Goal: Task Accomplishment & Management: Use online tool/utility

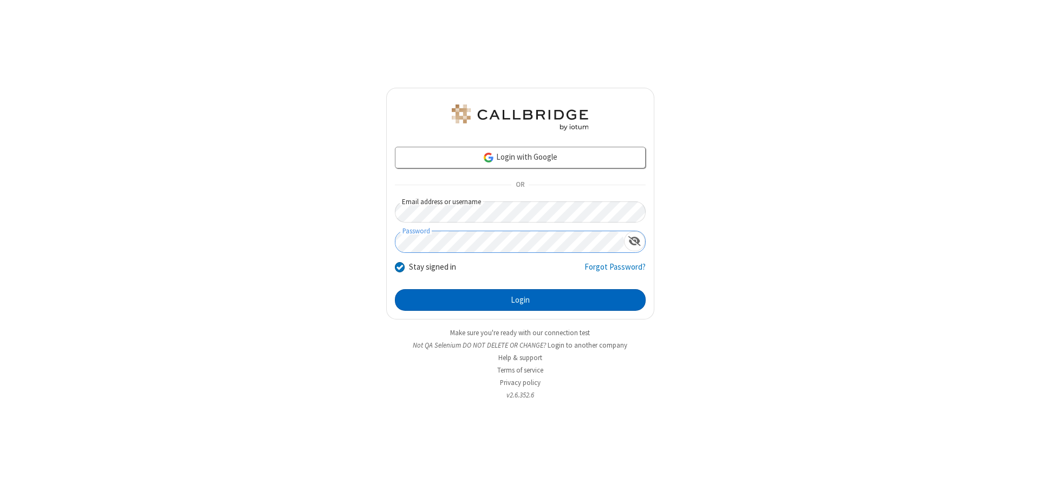
click at [520, 300] on button "Login" at bounding box center [520, 300] width 251 height 22
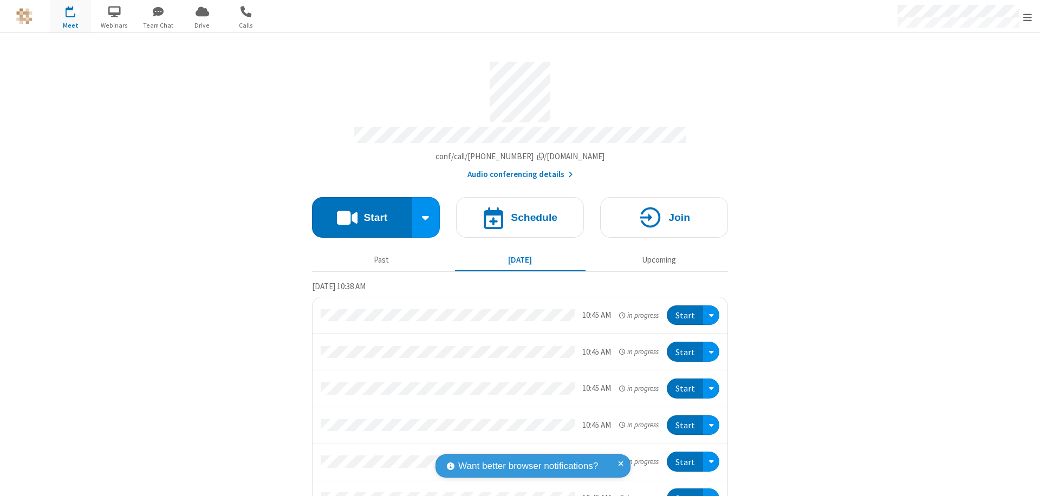
click at [357, 212] on button "Start" at bounding box center [362, 217] width 100 height 41
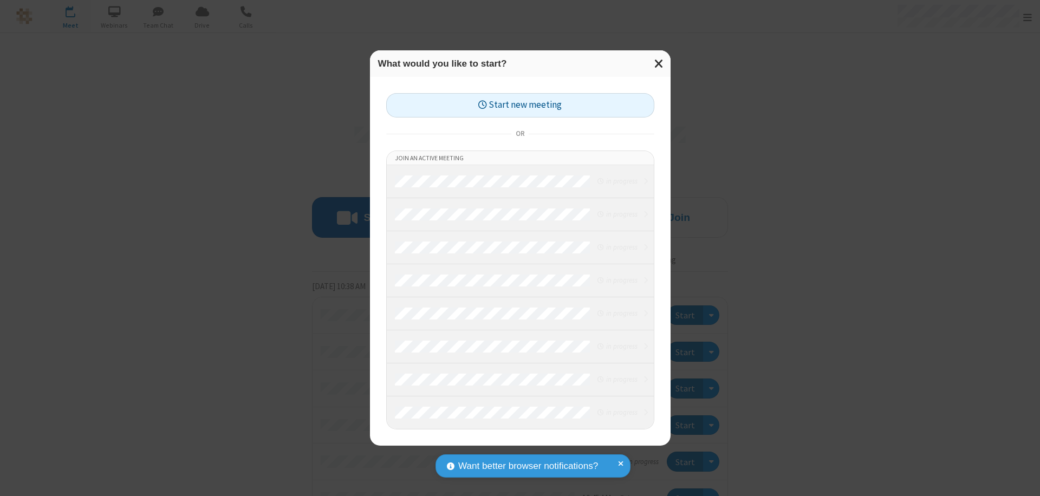
click at [520, 105] on button "Start new meeting" at bounding box center [520, 105] width 268 height 24
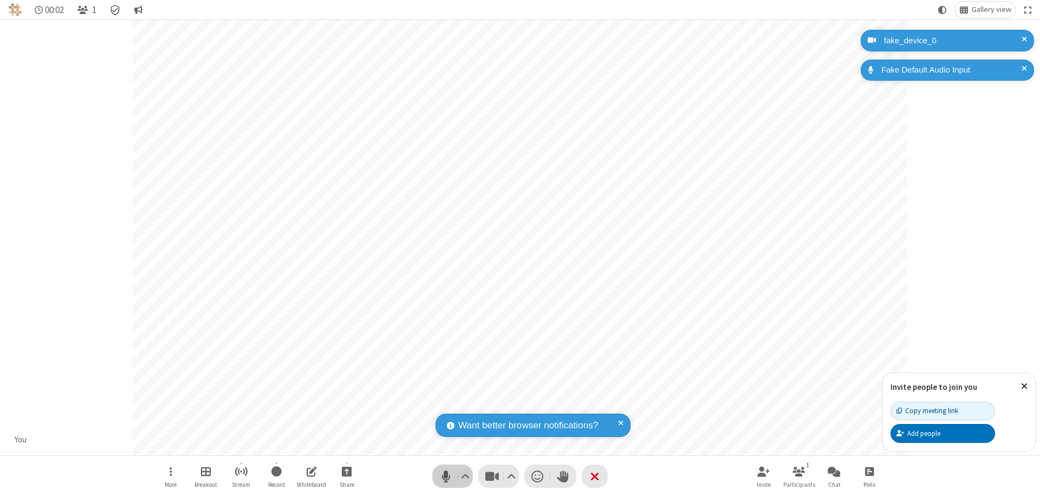
click at [446, 476] on span "Mute (⌘+Shift+A)" at bounding box center [445, 476] width 16 height 16
click at [446, 476] on span "Unmute (⌘+Shift+A)" at bounding box center [445, 476] width 16 height 16
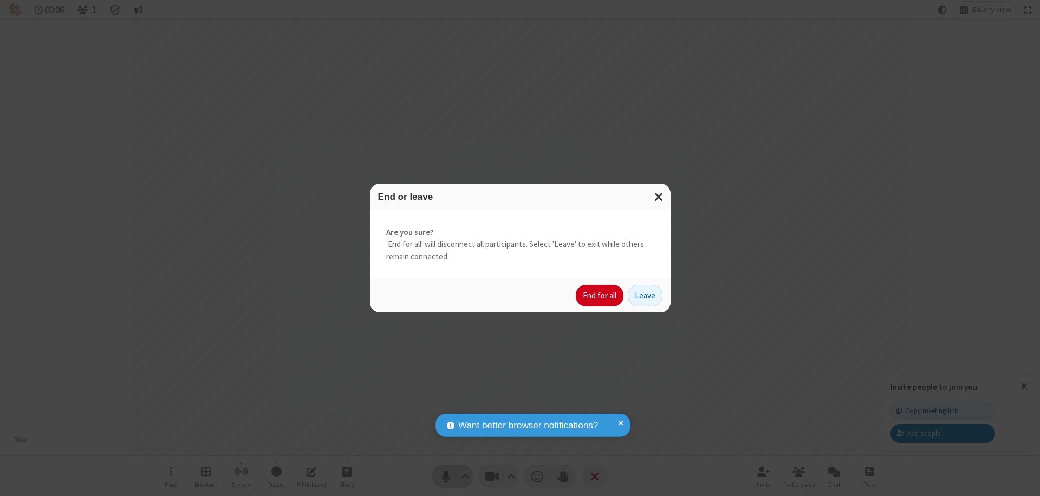
click at [600, 296] on button "End for all" at bounding box center [600, 296] width 48 height 22
